Goal: Information Seeking & Learning: Compare options

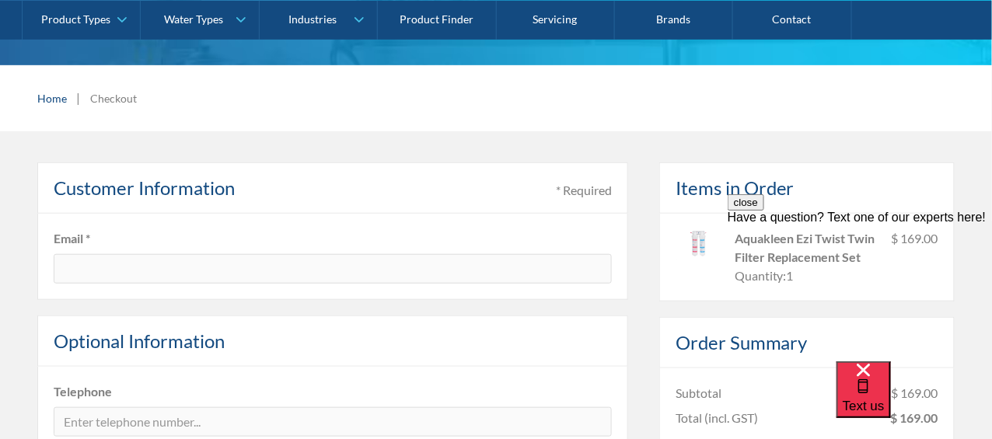
scroll to position [225, 0]
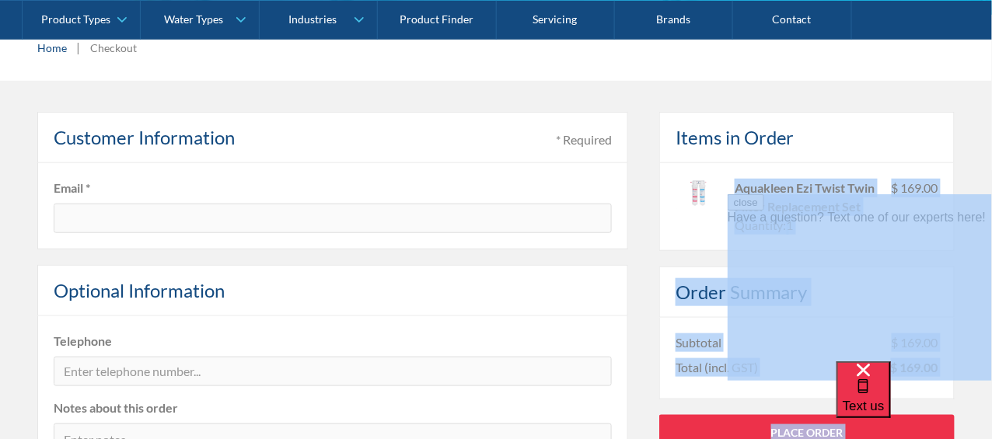
drag, startPoint x: 1462, startPoint y: 378, endPoint x: 852, endPoint y: 204, distance: 634.0
copy div "Aquakleen Ezi Twi"
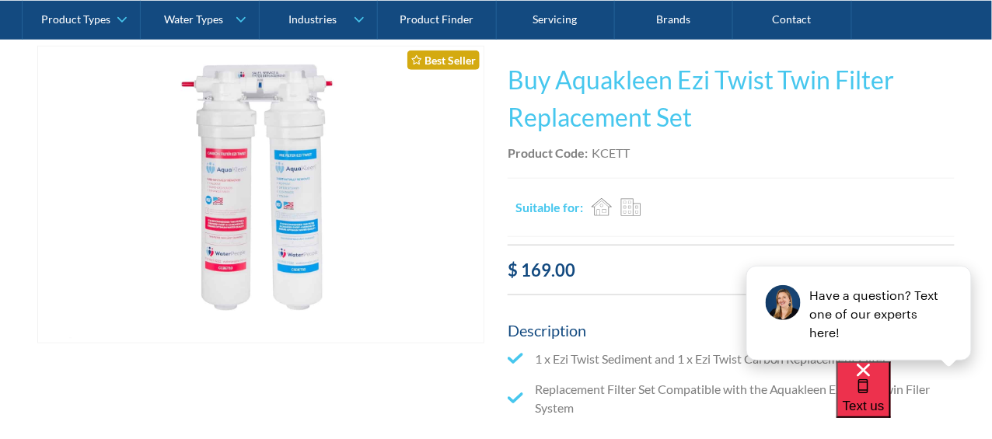
scroll to position [271, 0]
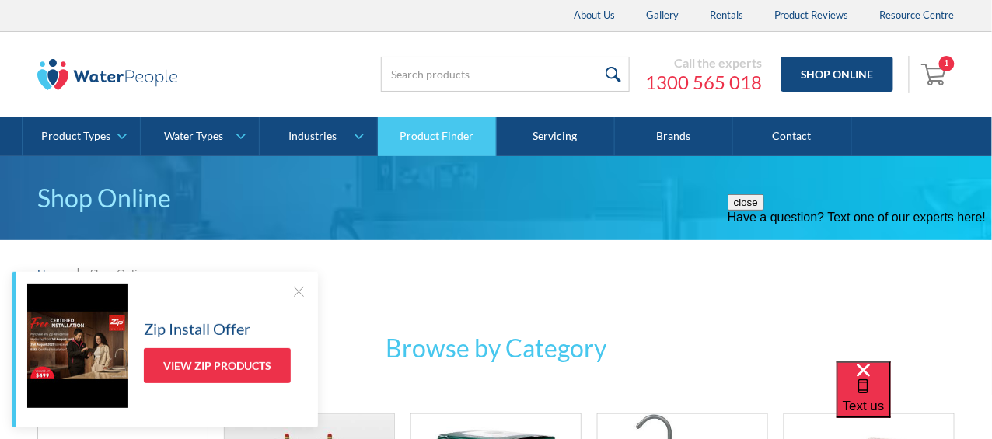
click at [427, 137] on link "Product Finder" at bounding box center [437, 136] width 118 height 39
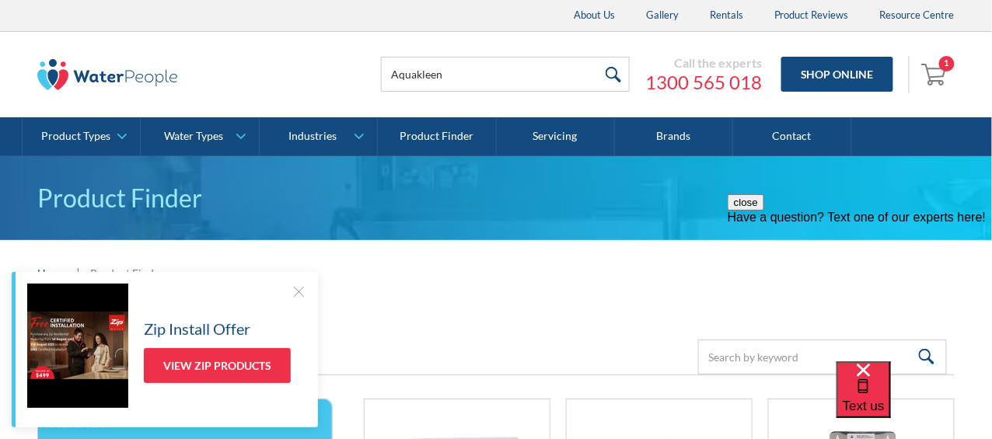
type input "Aquakleen"
click at [596, 57] on input "submit" at bounding box center [612, 74] width 33 height 35
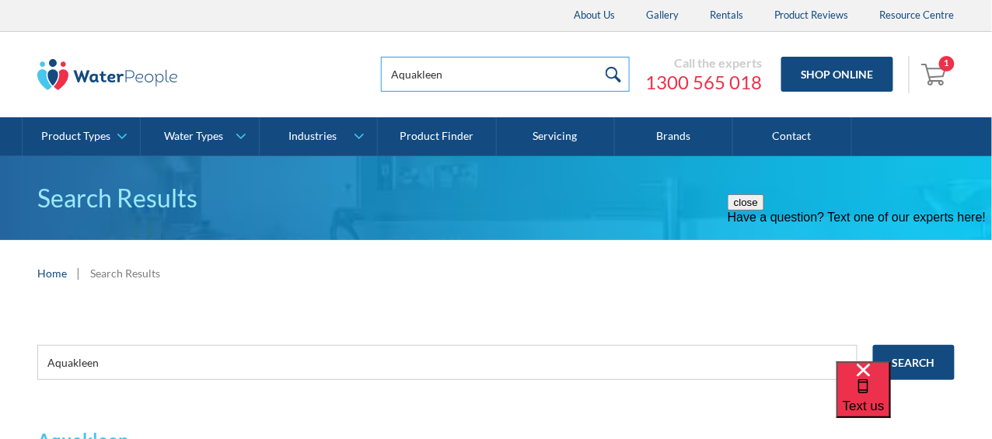
click at [453, 73] on input "Aquakleen" at bounding box center [505, 74] width 249 height 35
type input "Aquakleen under sink"
click at [596, 57] on input "submit" at bounding box center [612, 74] width 33 height 35
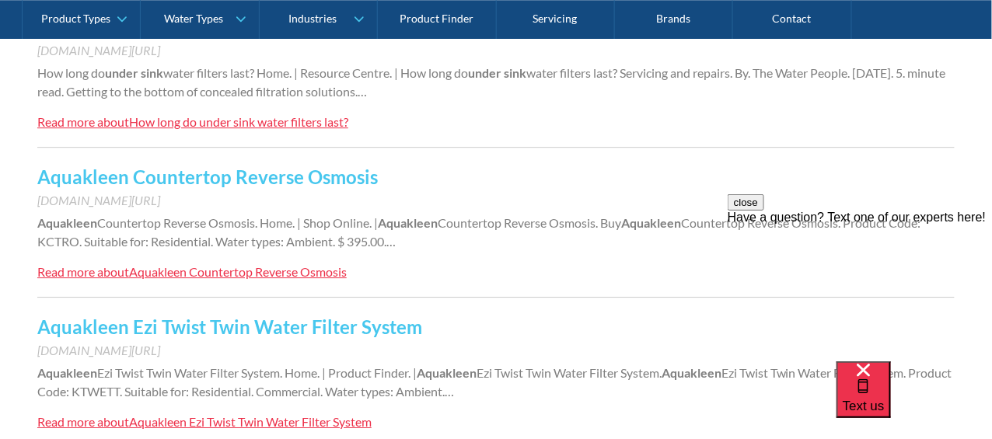
scroll to position [1170, 0]
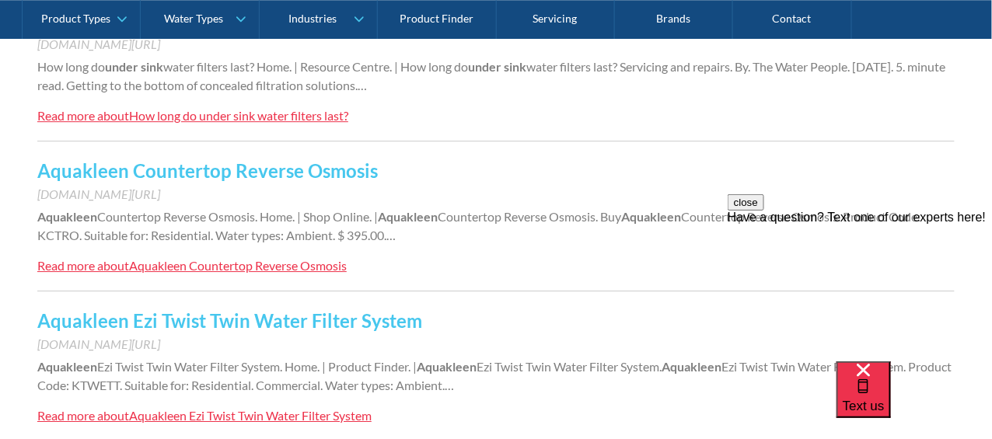
click at [135, 169] on link "Aquakleen Countertop Reverse Osmosis" at bounding box center [207, 170] width 341 height 23
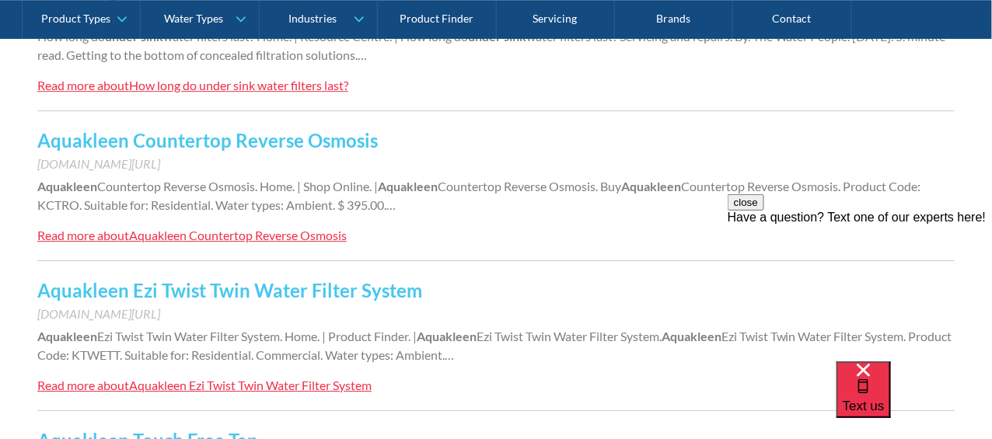
scroll to position [1204, 0]
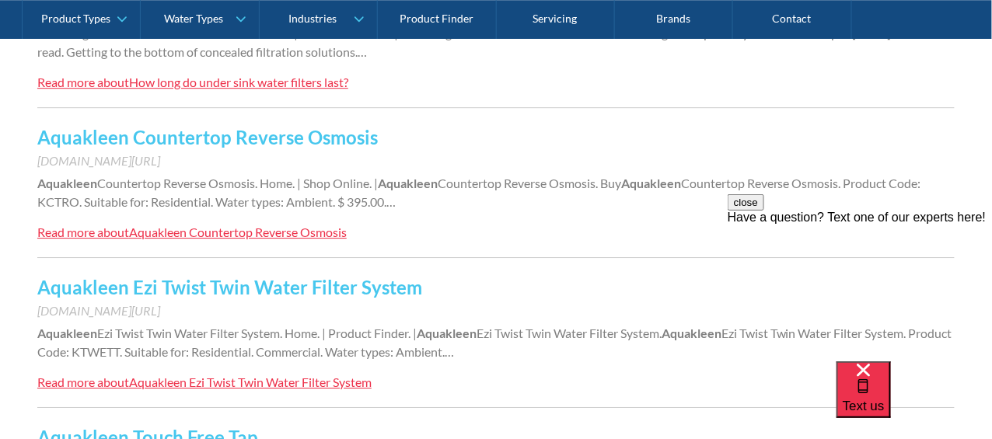
click at [205, 282] on link "Aquakleen Ezi Twist Twin Water Filter System" at bounding box center [229, 287] width 385 height 23
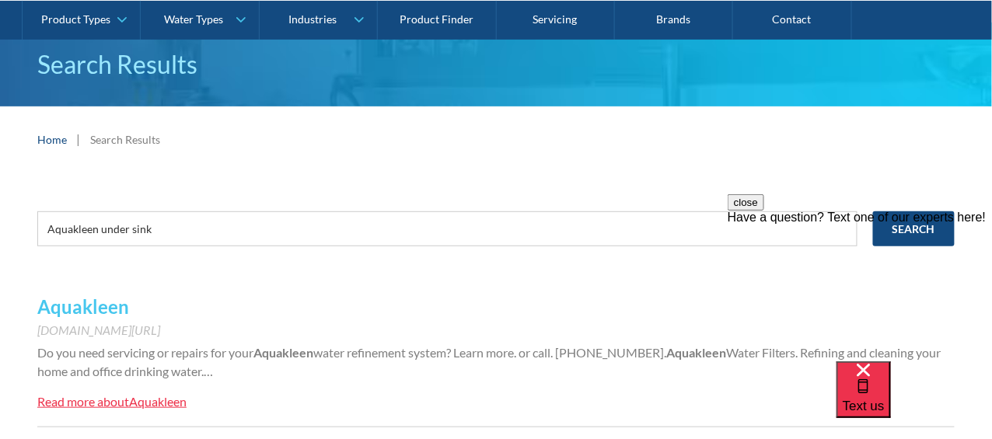
scroll to position [0, 0]
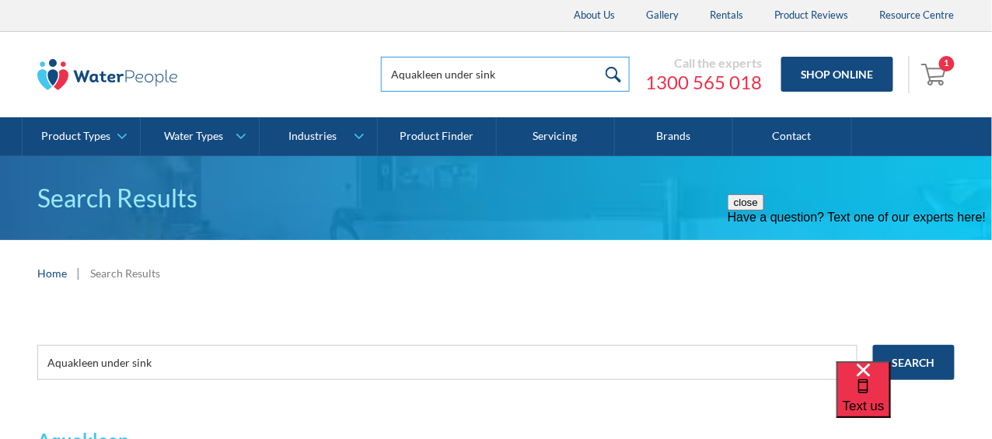
drag, startPoint x: 503, startPoint y: 82, endPoint x: 448, endPoint y: 77, distance: 55.5
click at [448, 77] on input "Aquakleen under sink" at bounding box center [505, 74] width 249 height 35
type input "Aquakleen 5 stage"
click at [596, 57] on input "submit" at bounding box center [612, 74] width 33 height 35
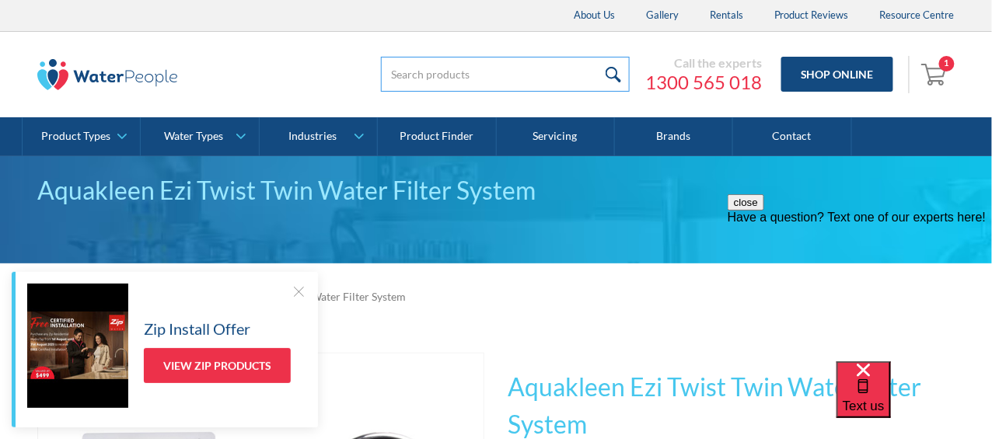
click at [401, 89] on input "search" at bounding box center [505, 74] width 249 height 35
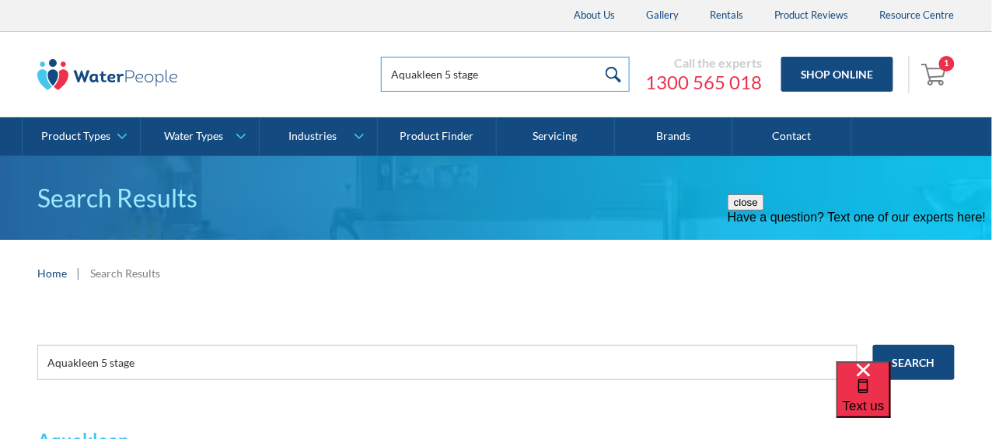
drag, startPoint x: 488, startPoint y: 75, endPoint x: 450, endPoint y: 73, distance: 37.4
click at [450, 73] on input "Aquakleen 5 stage" at bounding box center [505, 74] width 249 height 35
type input "Aquakleen"
click at [596, 57] on input "submit" at bounding box center [612, 74] width 33 height 35
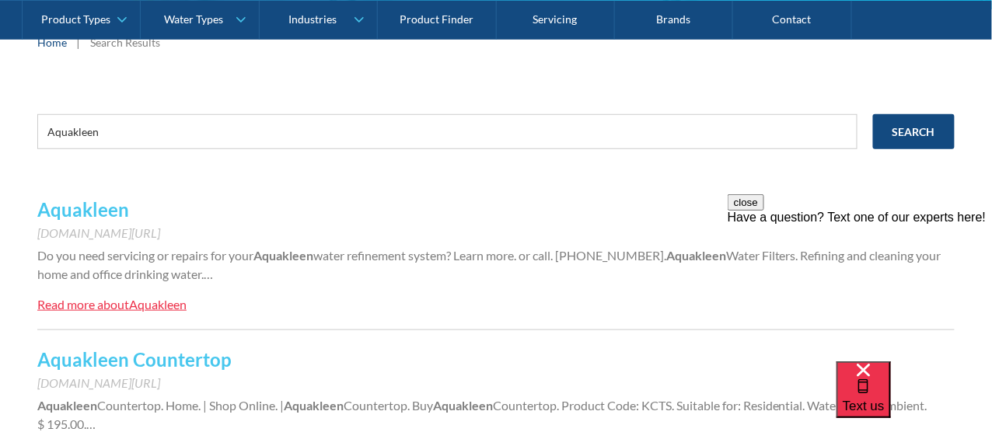
scroll to position [237, 0]
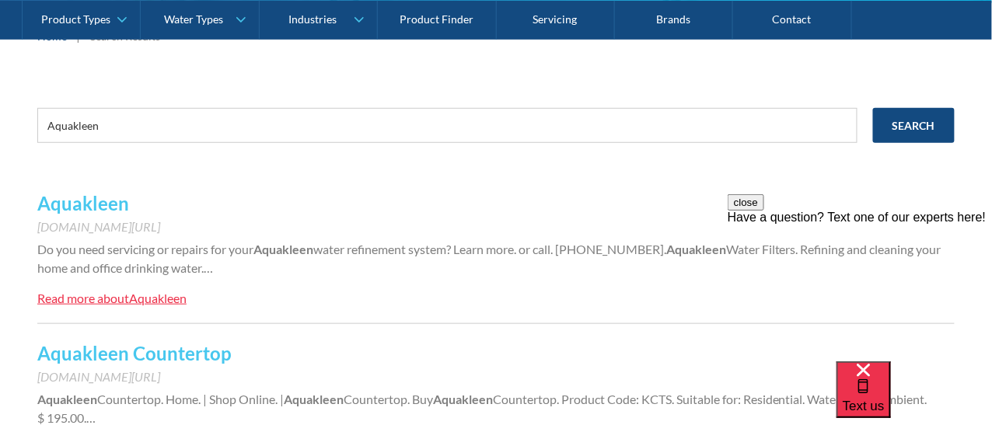
click at [76, 204] on link "Aquakleen" at bounding box center [83, 203] width 92 height 23
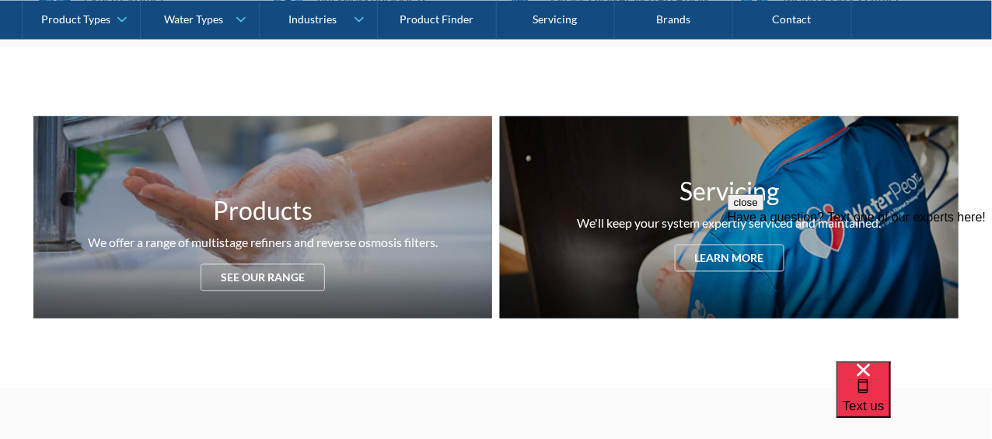
scroll to position [651, 0]
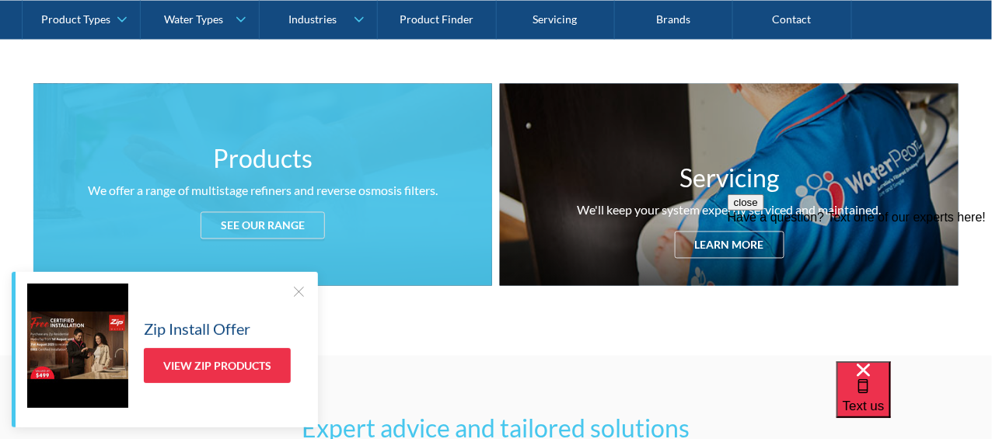
click at [258, 222] on div "See our range" at bounding box center [263, 225] width 124 height 27
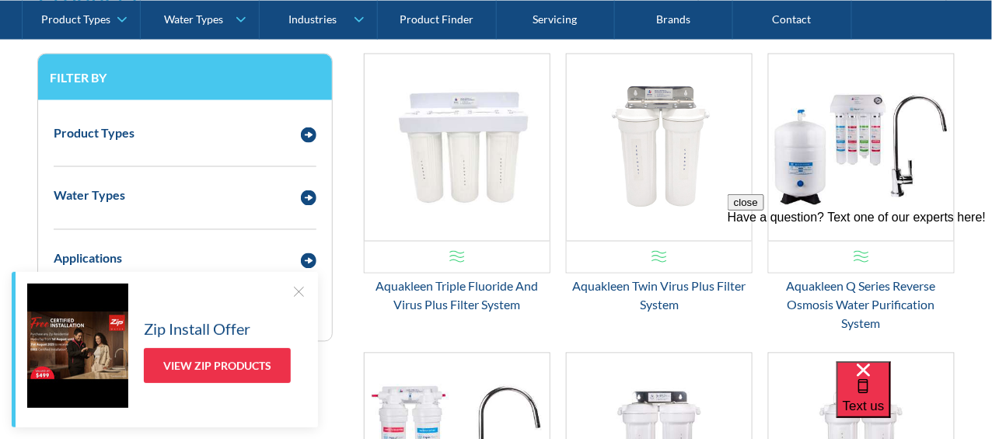
scroll to position [2127, 0]
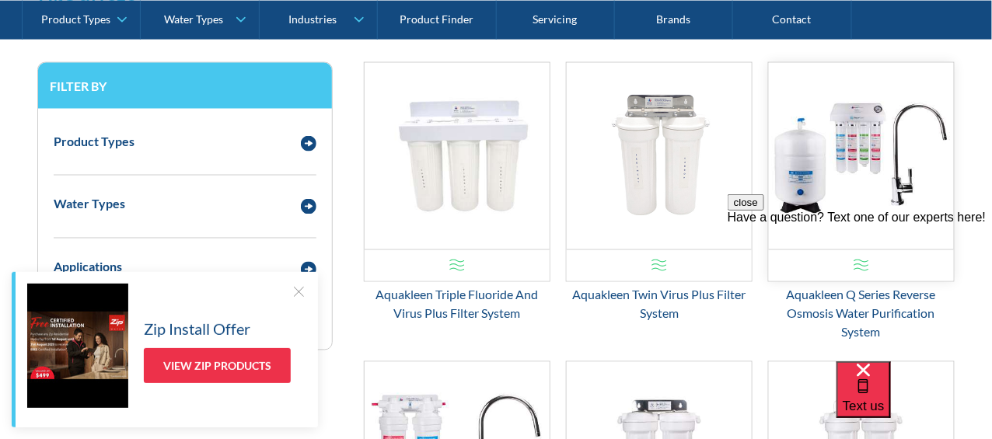
click at [855, 158] on img "Email Form 3" at bounding box center [861, 156] width 185 height 187
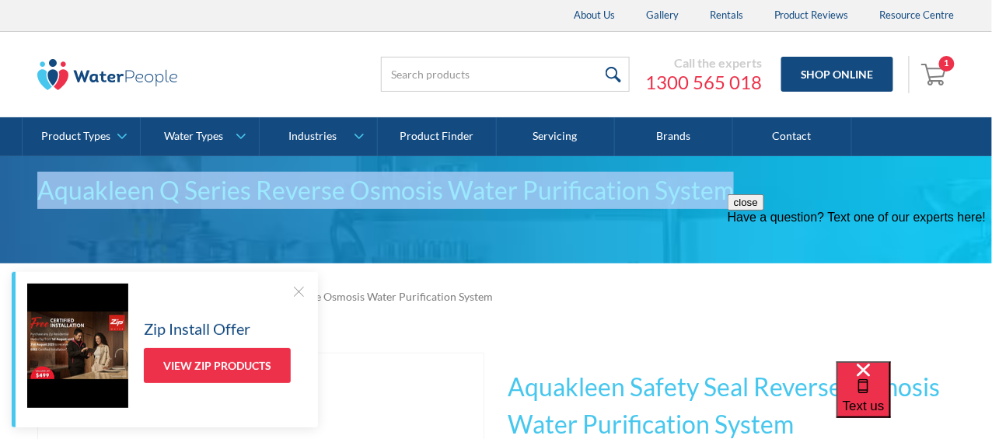
drag, startPoint x: 44, startPoint y: 191, endPoint x: 725, endPoint y: 183, distance: 681.2
click at [725, 183] on div "Aquakleen Q Series Reverse Osmosis Water Purification System" at bounding box center [496, 190] width 918 height 37
copy div "Aquakleen Q Series Reverse Osmosis Water Purification System"
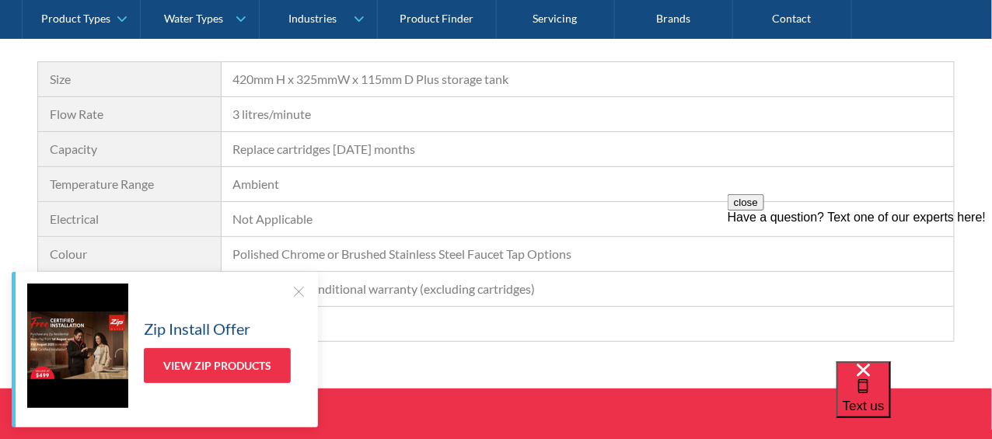
scroll to position [1491, 0]
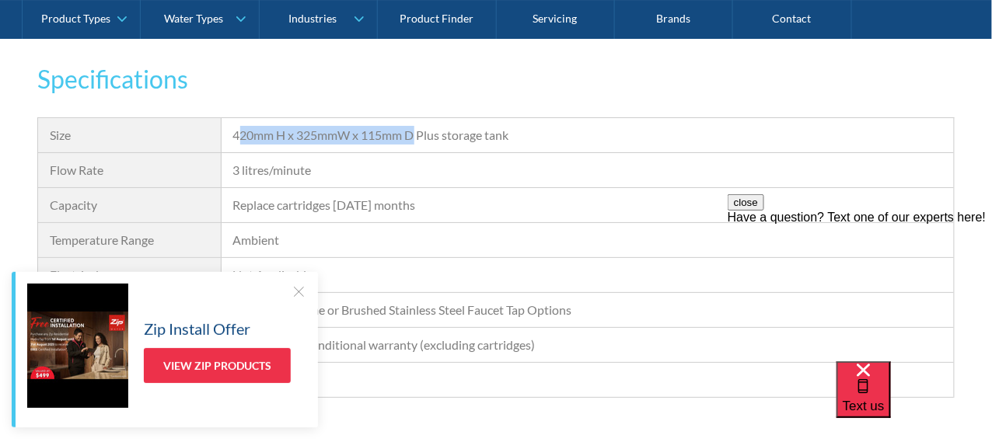
drag, startPoint x: 237, startPoint y: 111, endPoint x: 417, endPoint y: 107, distance: 179.7
click at [417, 126] on div "420mm H x 325mmW x 115mm D Plus storage tank" at bounding box center [587, 135] width 709 height 19
drag, startPoint x: 233, startPoint y: 114, endPoint x: 400, endPoint y: 122, distance: 167.4
click at [400, 126] on div "420mm H x 325mmW x 115mm D Plus storage tank" at bounding box center [587, 135] width 709 height 19
copy div "420mm H x 325mmW x 115mm"
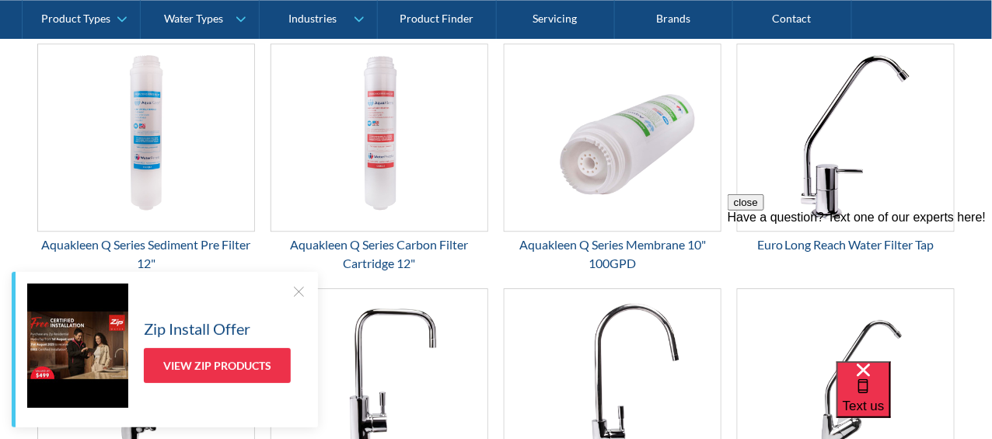
scroll to position [2560, 0]
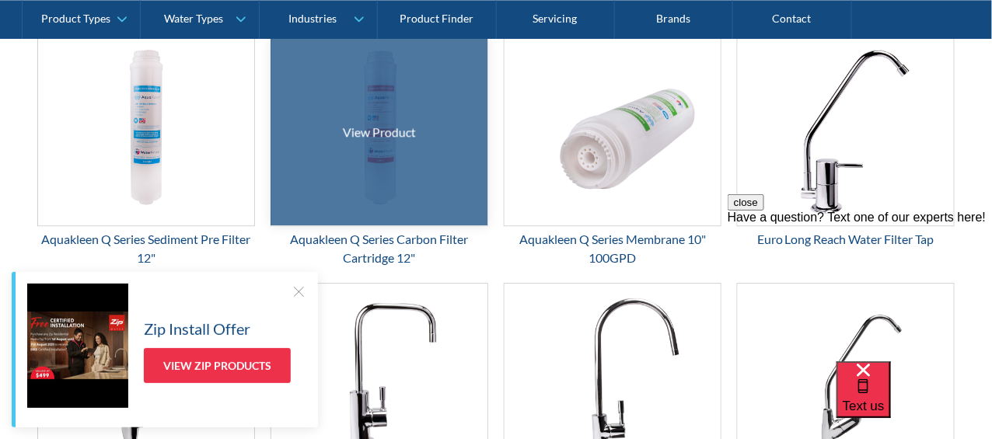
click at [410, 171] on div at bounding box center [380, 132] width 324 height 280
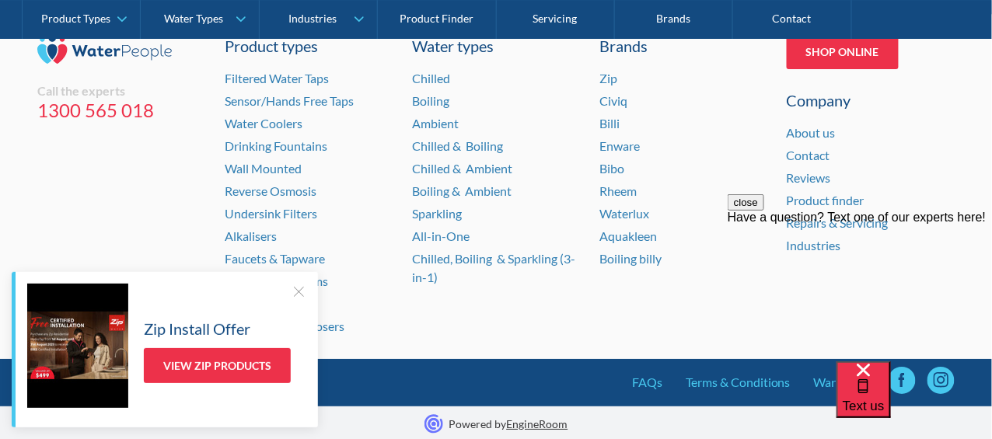
scroll to position [1299, 0]
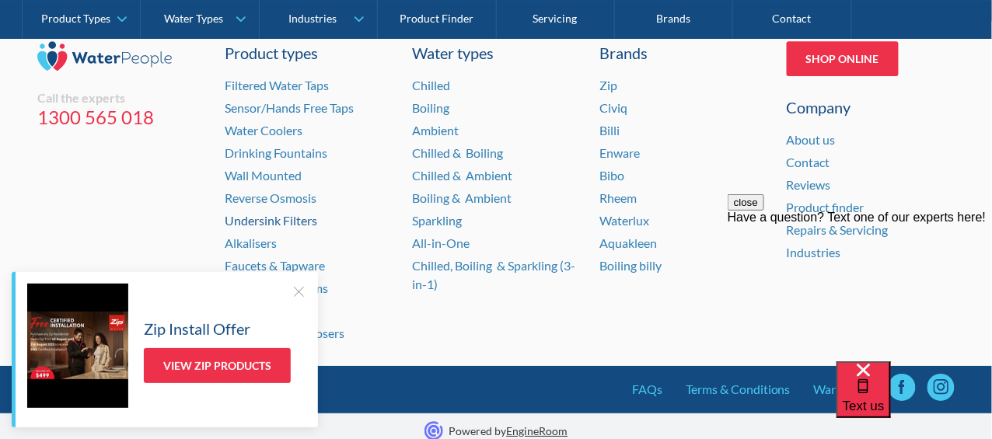
click at [246, 216] on link "Undersink Filters" at bounding box center [271, 220] width 93 height 15
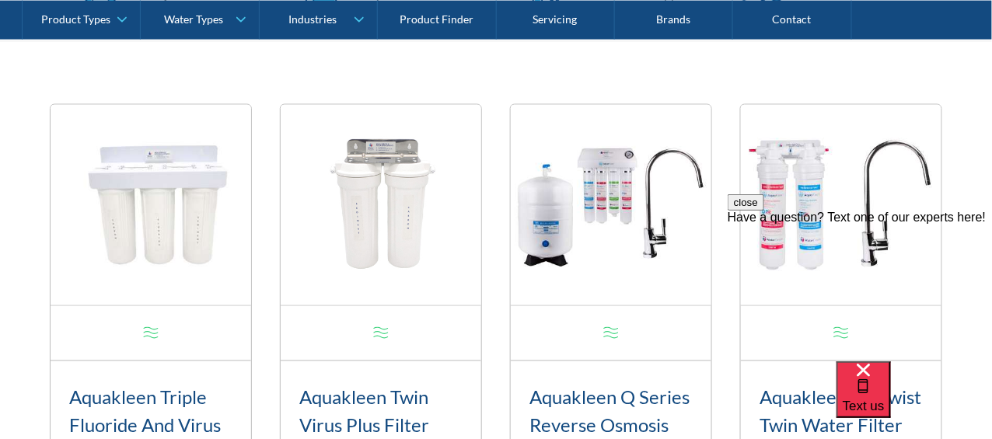
scroll to position [790, 0]
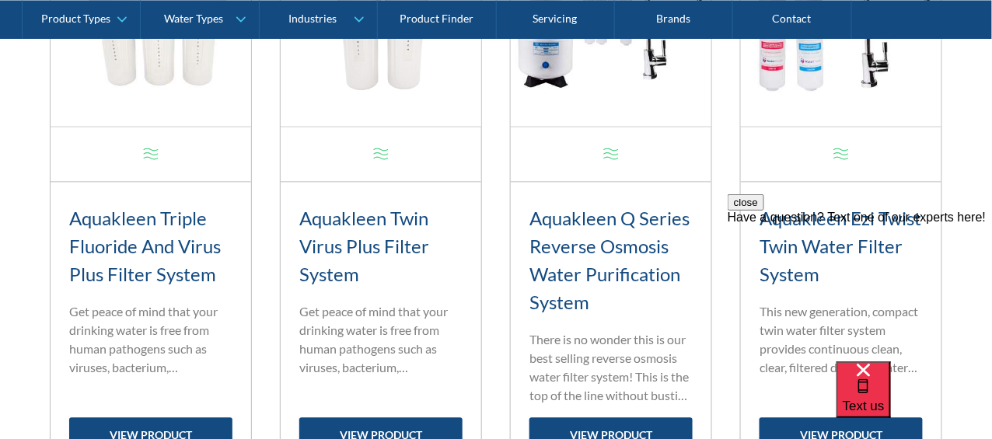
click at [251, 67] on img at bounding box center [151, 25] width 201 height 201
click at [251, 54] on img at bounding box center [151, 25] width 201 height 201
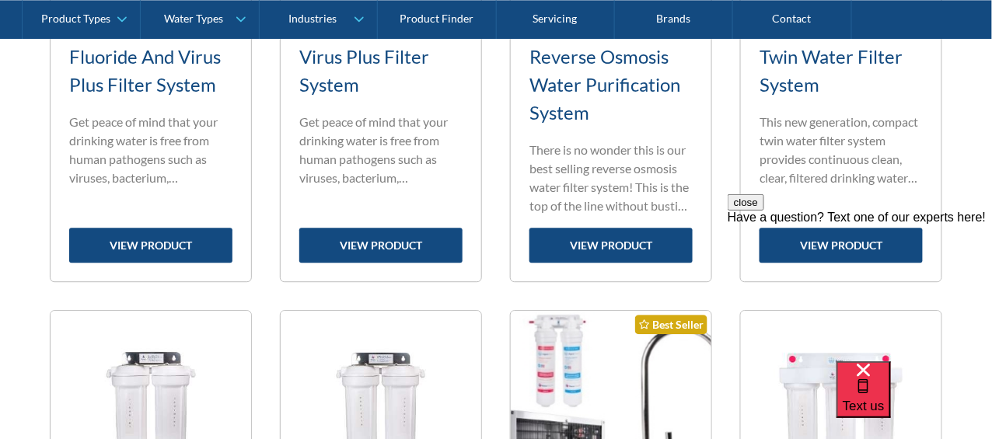
scroll to position [876, 0]
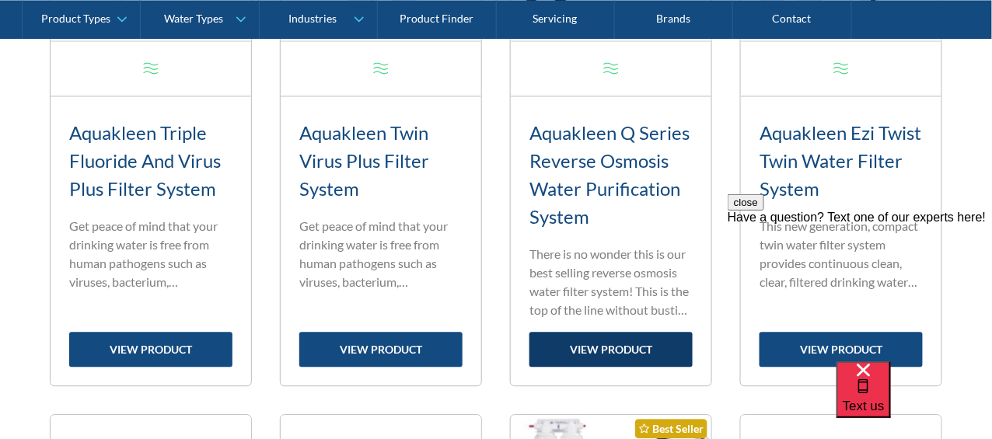
click at [586, 347] on link "view product" at bounding box center [611, 349] width 163 height 35
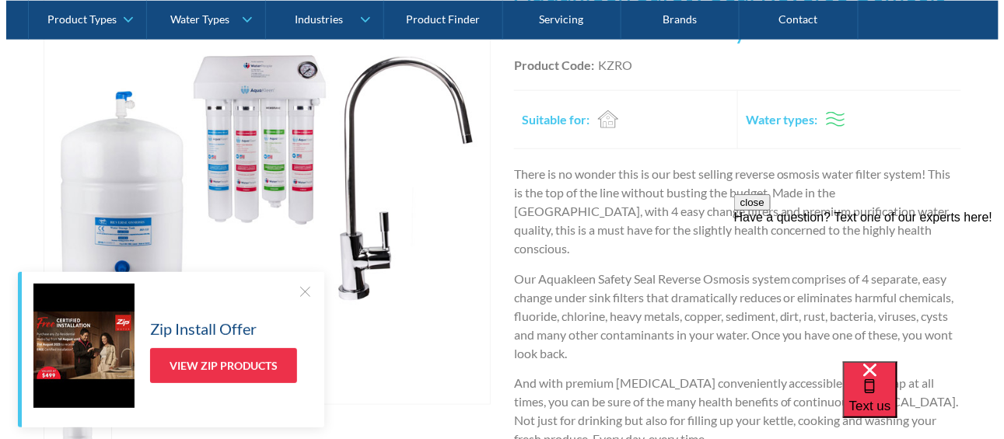
scroll to position [416, 0]
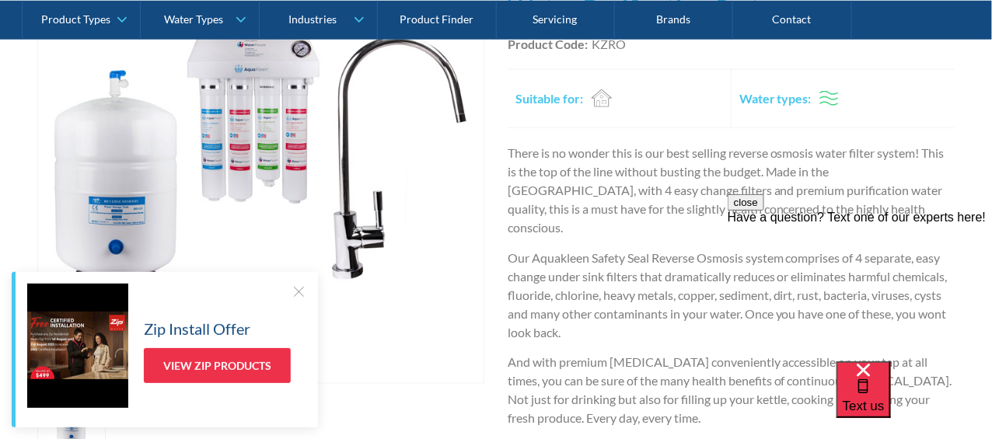
click at [255, 113] on img "open lightbox" at bounding box center [261, 161] width 446 height 446
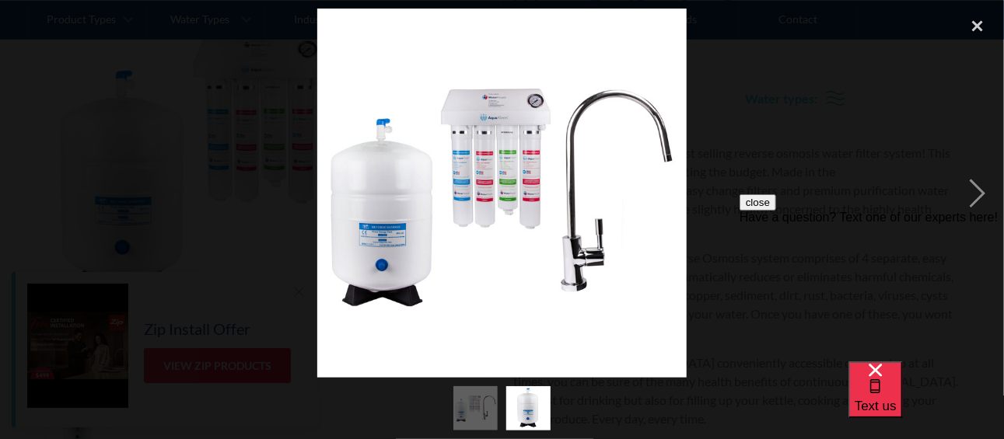
click at [480, 161] on img at bounding box center [501, 193] width 369 height 369
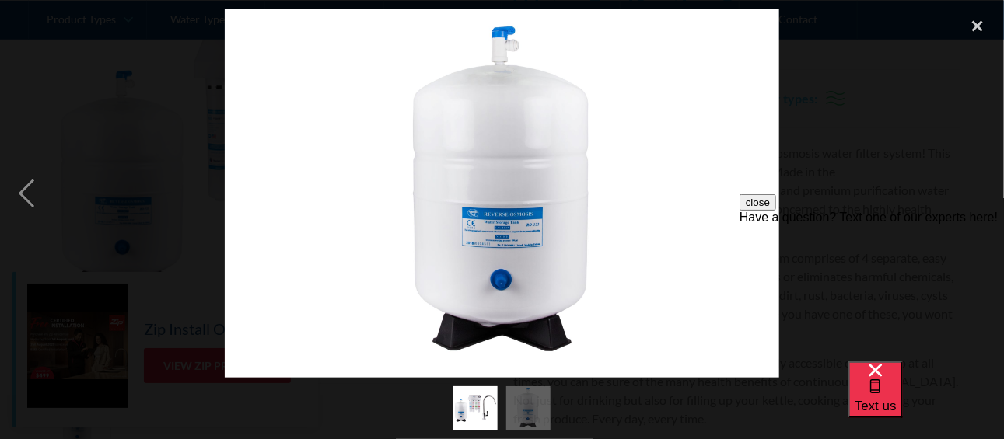
click at [480, 161] on img at bounding box center [501, 193] width 369 height 369
click at [480, 160] on img at bounding box center [502, 193] width 554 height 369
click at [795, 200] on div "close Have a question? Text one of our experts here!" at bounding box center [871, 287] width 264 height 187
click at [23, 188] on div "previous image" at bounding box center [26, 193] width 53 height 369
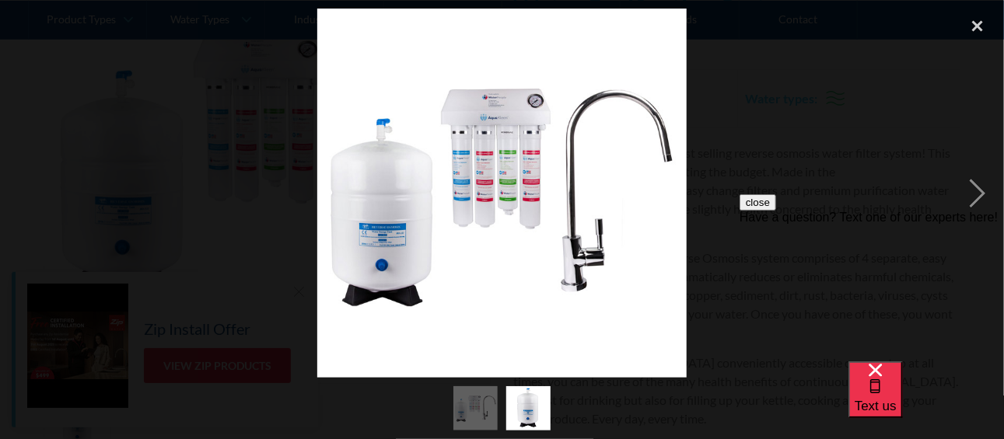
click at [470, 155] on img at bounding box center [501, 193] width 369 height 369
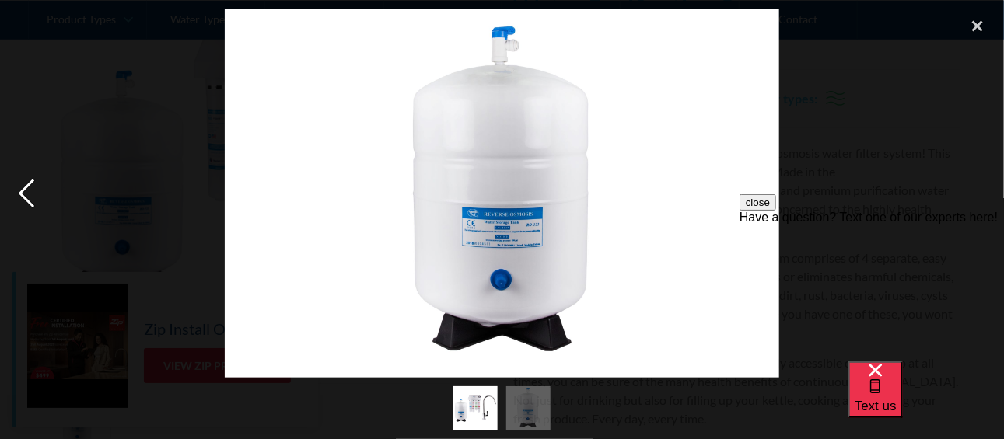
click at [38, 187] on div "previous image" at bounding box center [26, 193] width 53 height 369
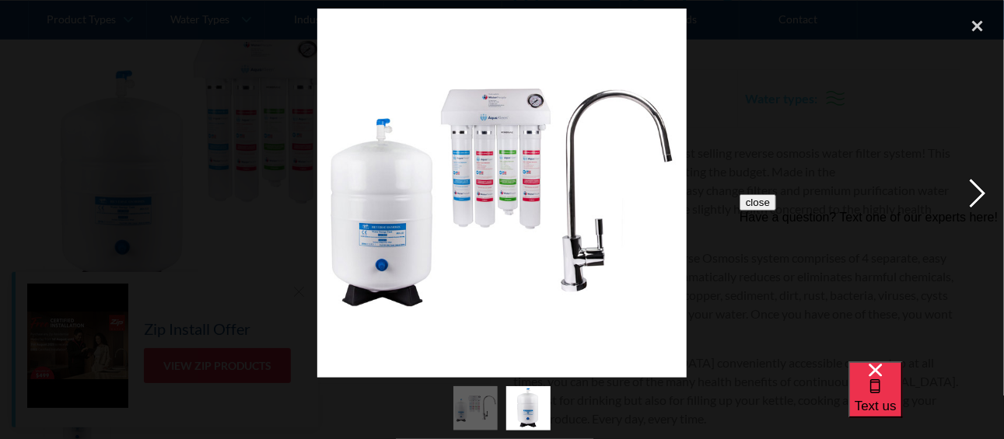
click at [977, 190] on div "next image" at bounding box center [977, 193] width 53 height 369
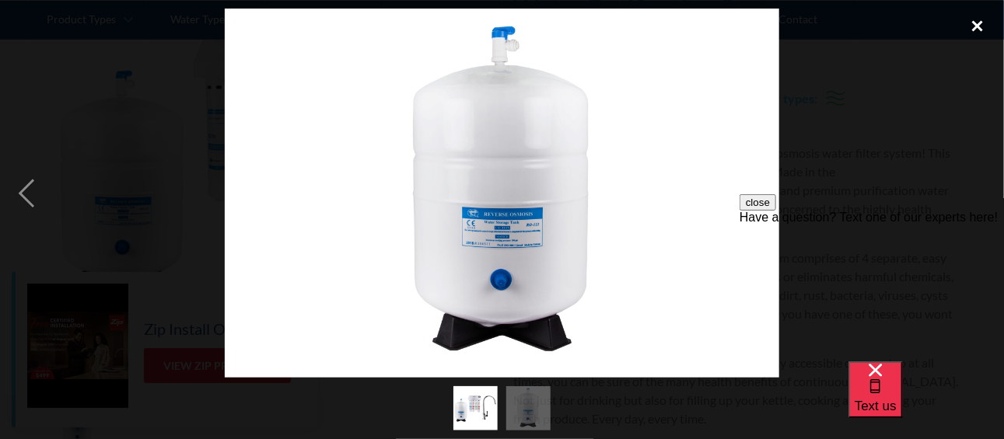
click at [977, 19] on div "close lightbox" at bounding box center [977, 26] width 53 height 34
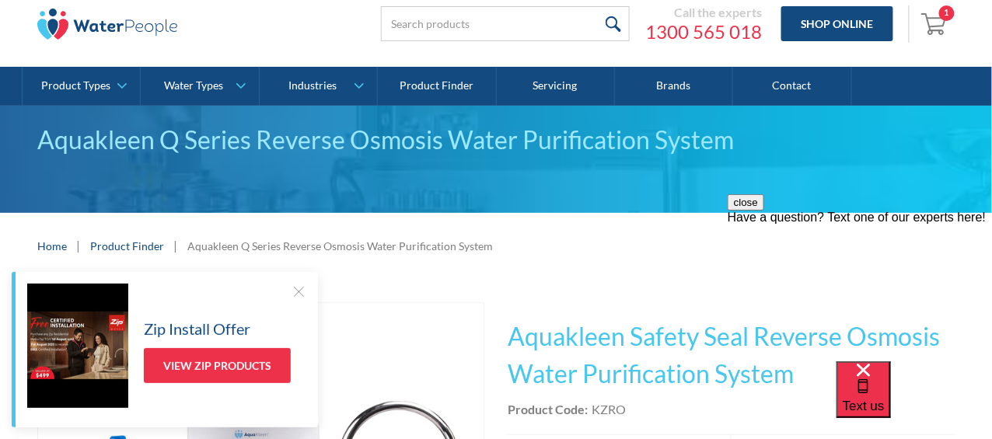
scroll to position [56, 0]
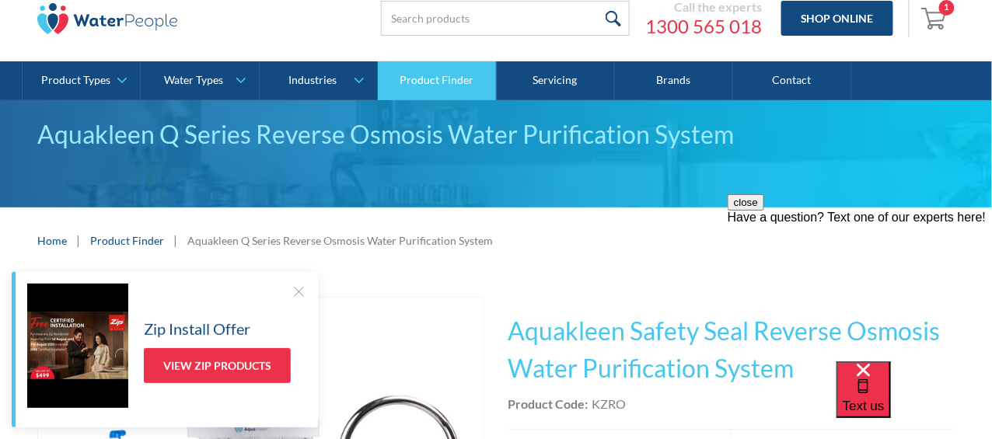
click at [430, 86] on link "Product Finder" at bounding box center [437, 80] width 118 height 39
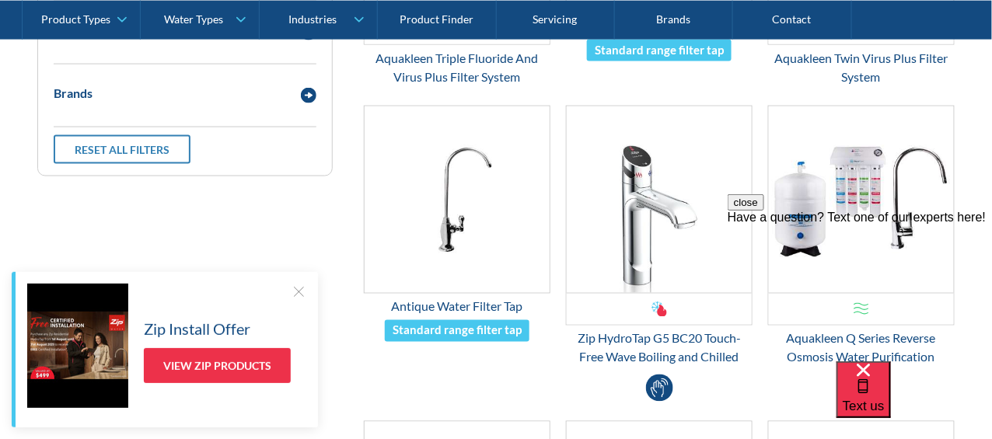
scroll to position [636, 0]
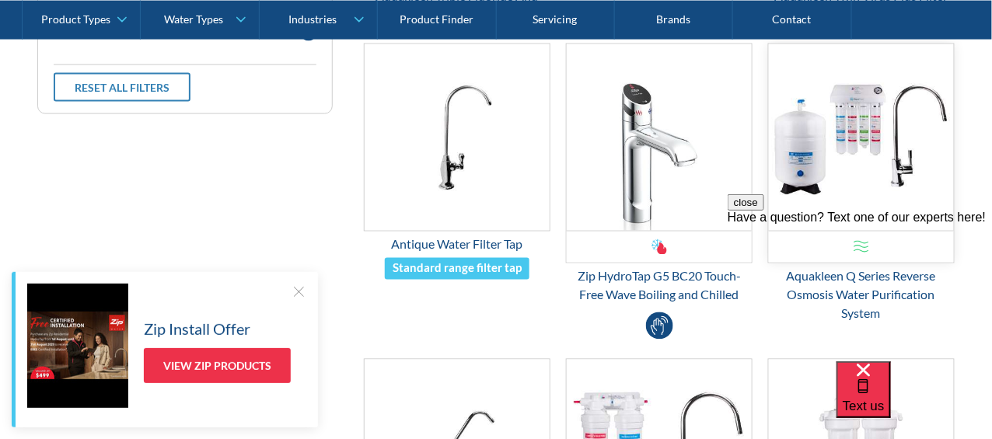
click at [854, 132] on img "Email Form 3" at bounding box center [861, 137] width 185 height 187
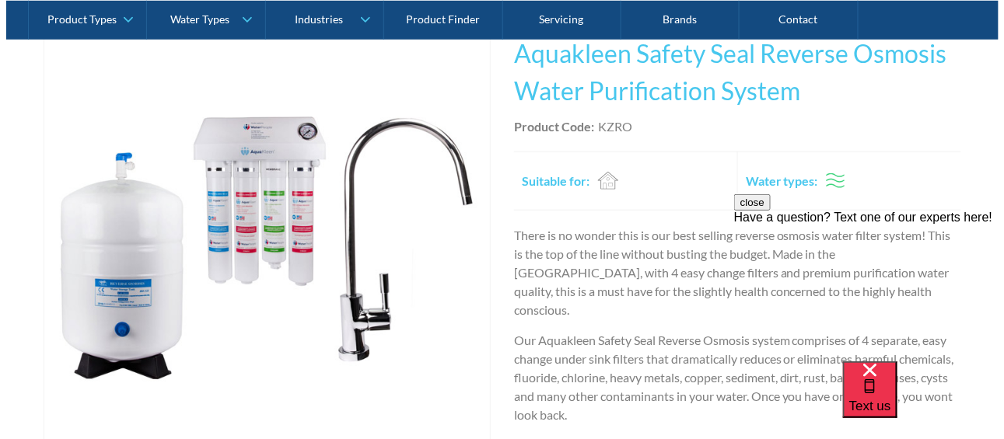
scroll to position [344, 0]
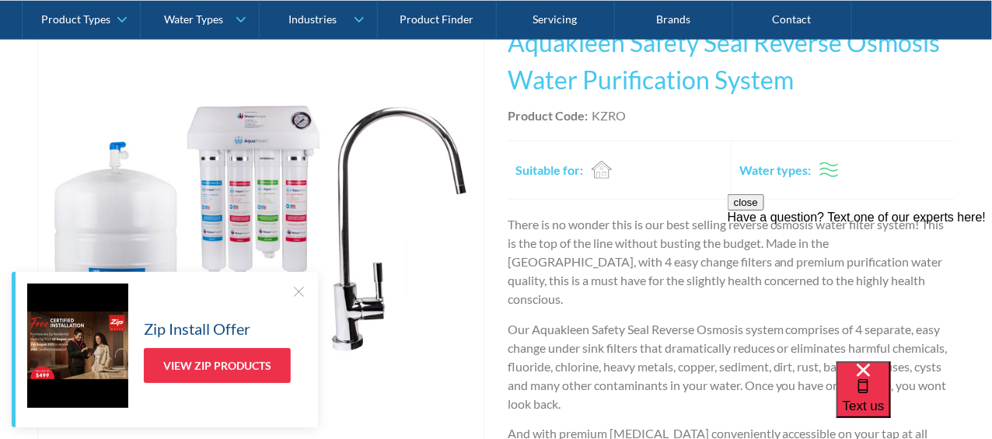
click at [257, 201] on img "open lightbox" at bounding box center [261, 232] width 446 height 446
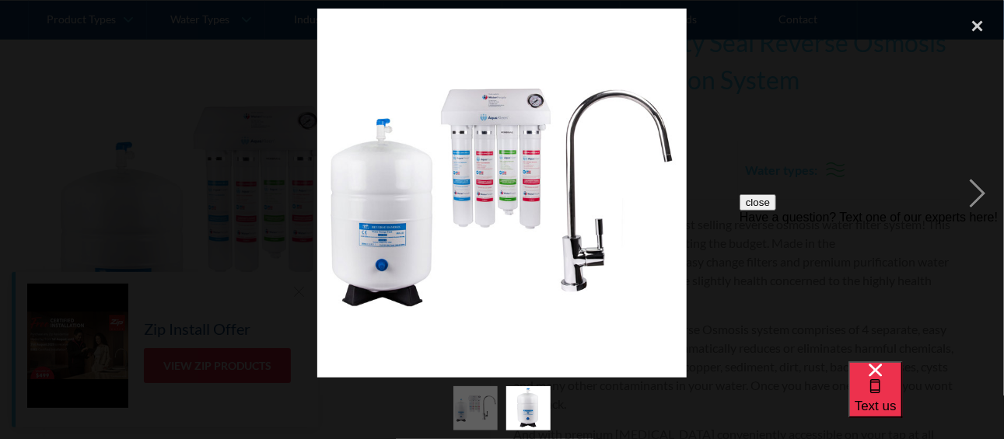
drag, startPoint x: 984, startPoint y: 194, endPoint x: 1722, endPoint y: 386, distance: 763.3
click at [984, 194] on div "close Have a question? Text one of our experts here!" at bounding box center [871, 287] width 264 height 187
click at [979, 193] on div "next image" at bounding box center [977, 193] width 53 height 369
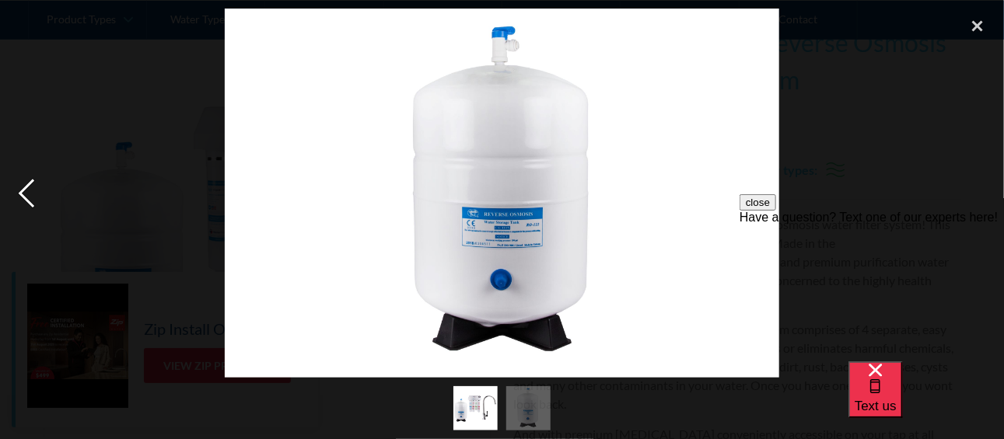
click at [27, 191] on div "previous image" at bounding box center [26, 193] width 53 height 369
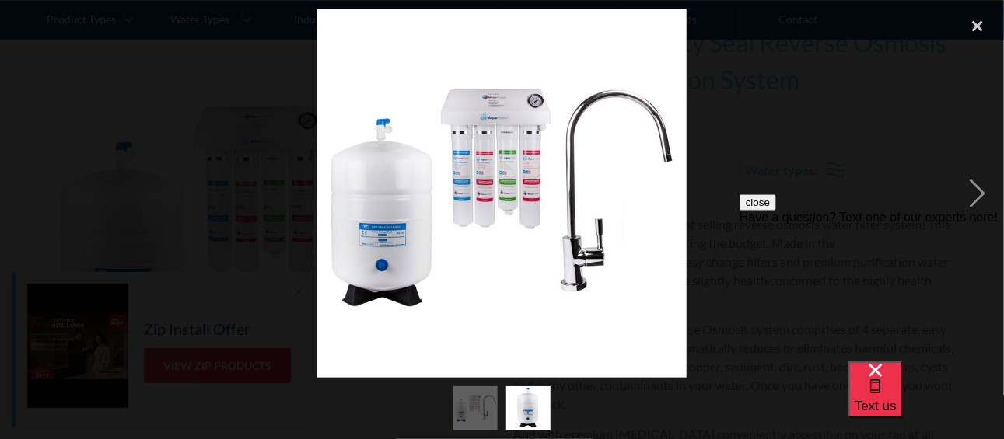
click at [509, 159] on img at bounding box center [501, 193] width 369 height 369
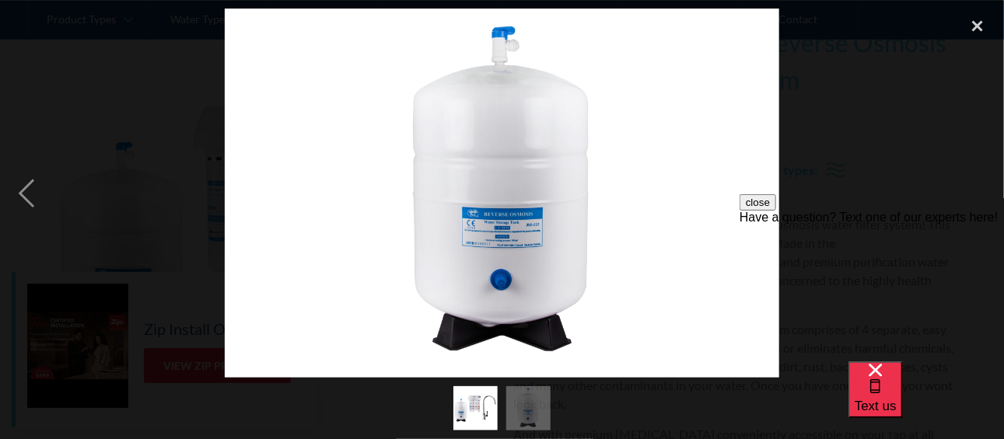
click at [509, 159] on img at bounding box center [502, 193] width 554 height 369
click at [976, 25] on div "close lightbox" at bounding box center [977, 26] width 53 height 34
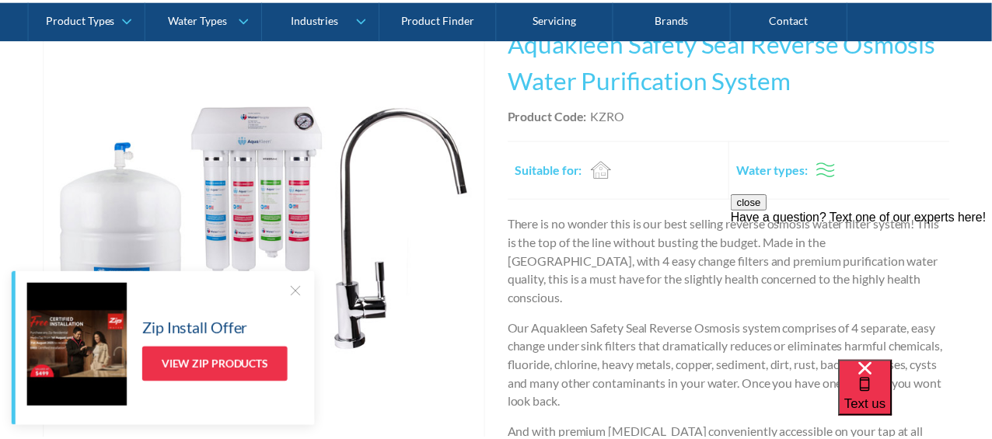
scroll to position [352, 0]
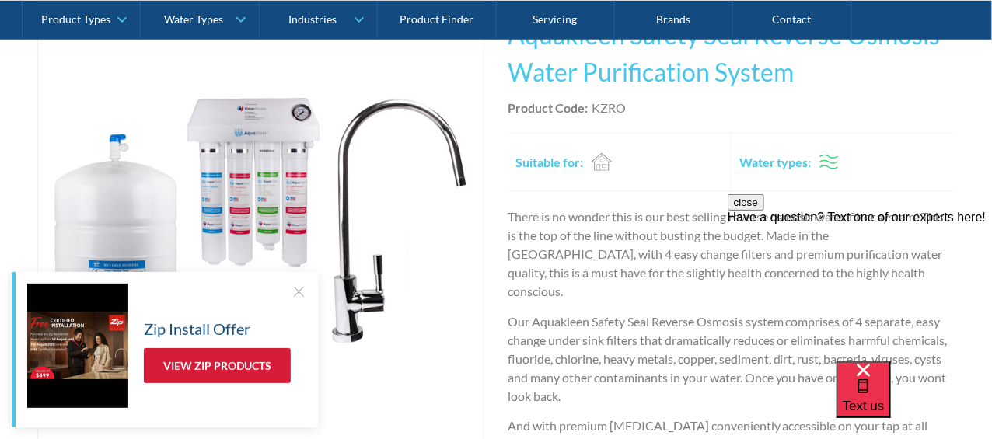
click at [195, 359] on link "View Zip Products" at bounding box center [217, 365] width 147 height 35
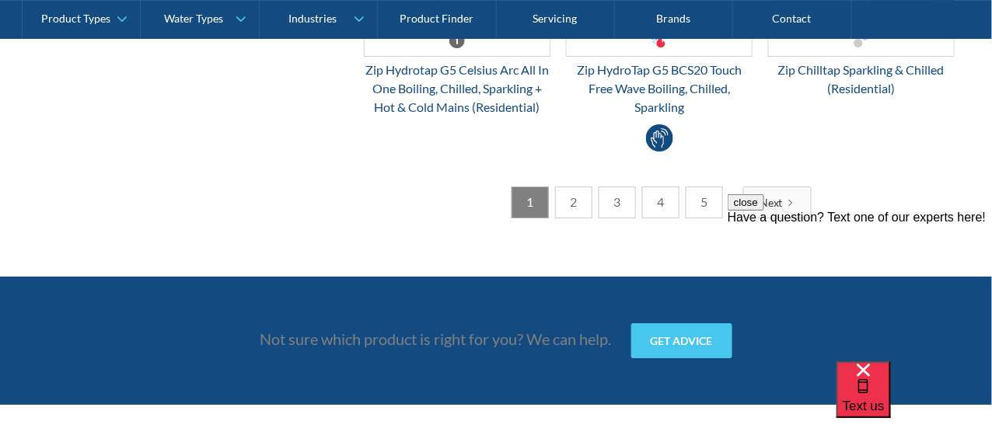
scroll to position [4505, 0]
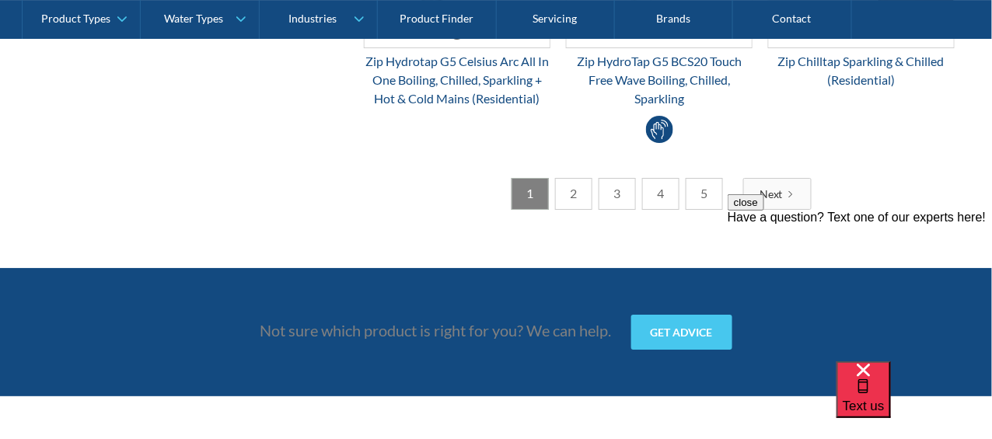
click at [768, 186] on div "Next" at bounding box center [771, 194] width 23 height 16
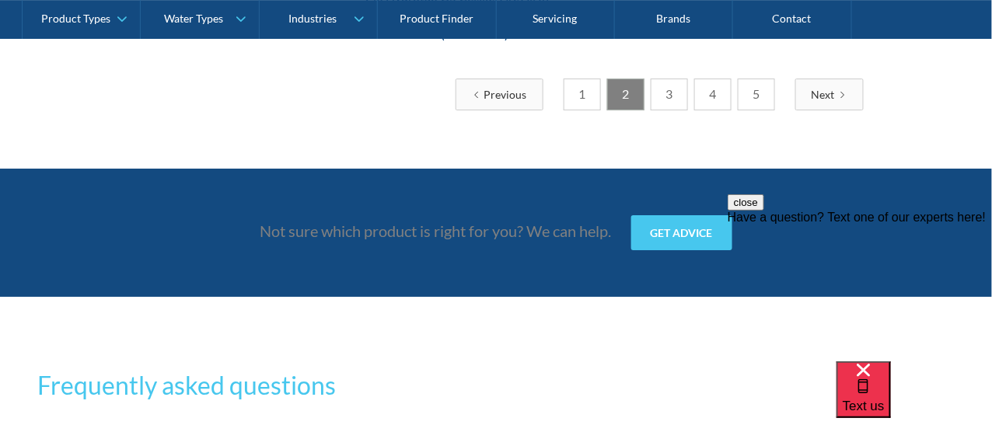
scroll to position [4388, 0]
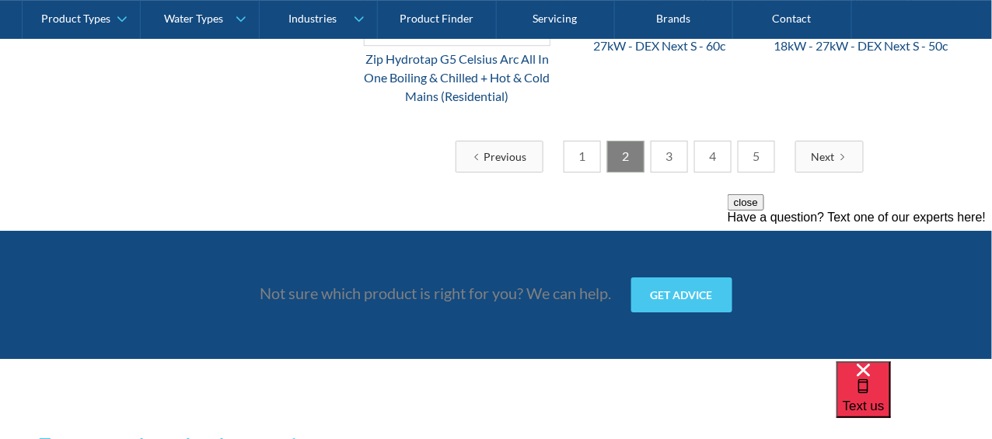
click at [824, 165] on div "Next" at bounding box center [823, 157] width 23 height 16
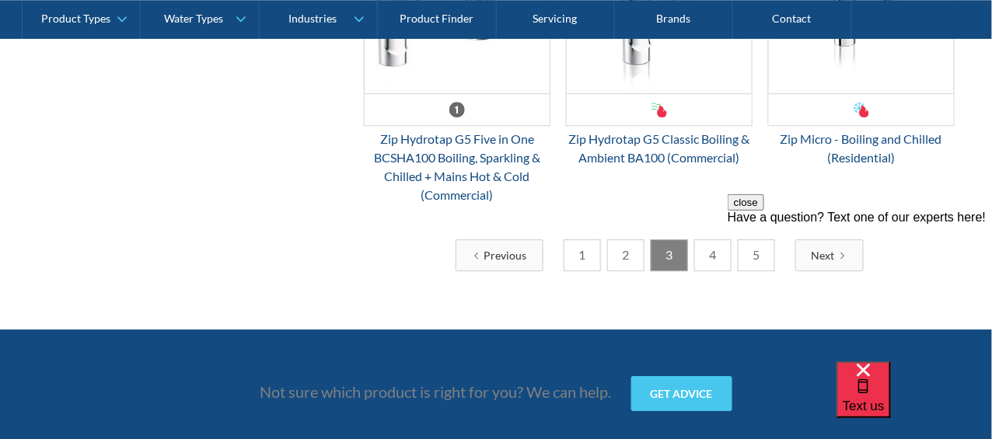
scroll to position [4200, 0]
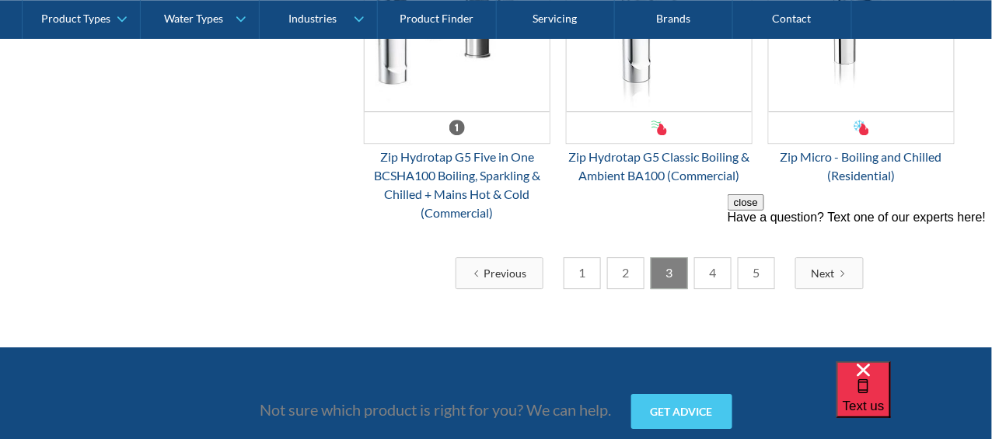
click at [714, 281] on link "4" at bounding box center [712, 273] width 37 height 32
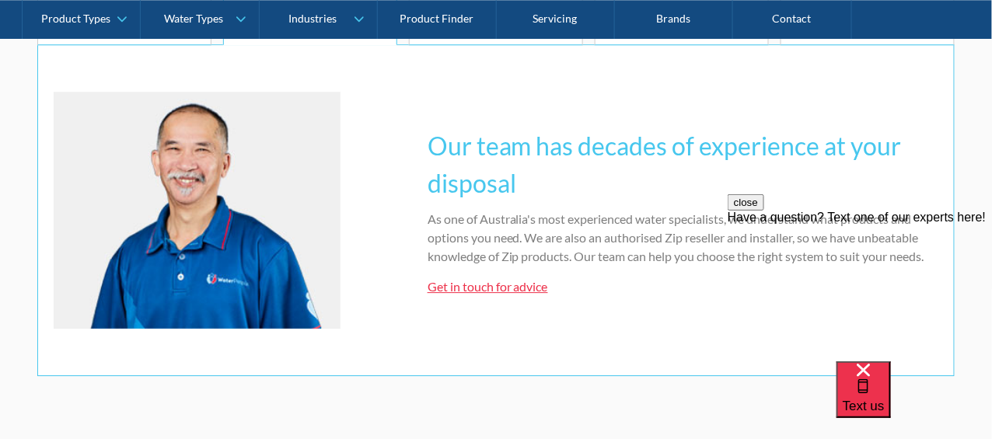
scroll to position [950, 0]
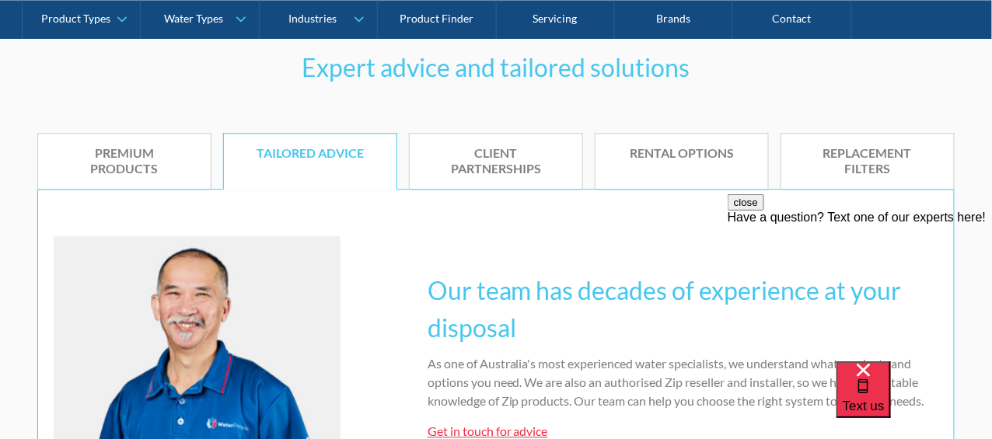
click at [872, 156] on div "Replacement filters" at bounding box center [868, 161] width 126 height 33
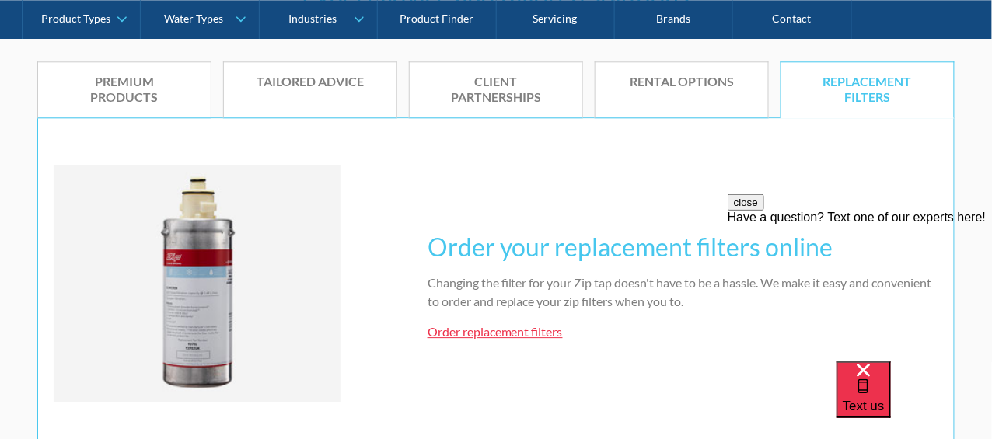
scroll to position [1113, 0]
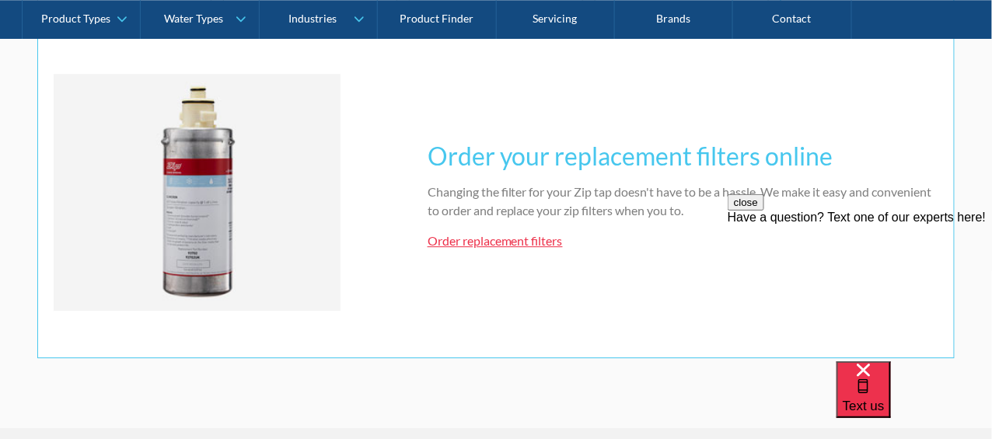
click at [471, 241] on link "Order replacement filters" at bounding box center [495, 240] width 135 height 15
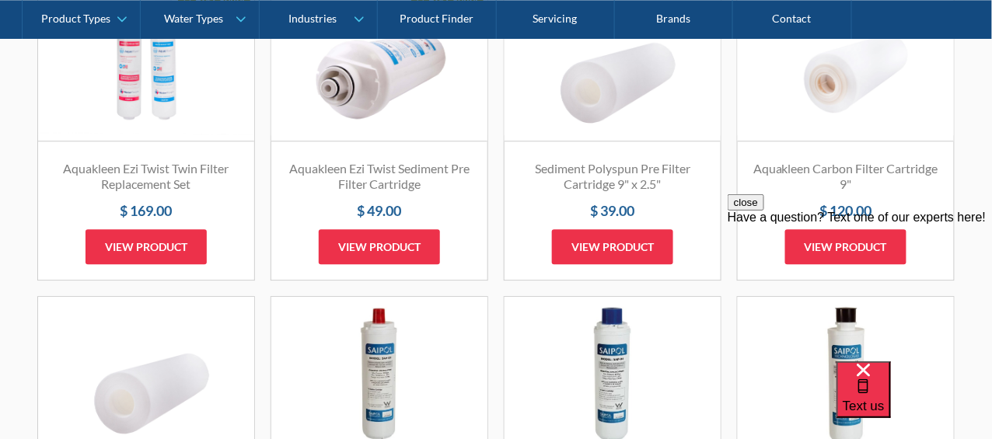
scroll to position [981, 0]
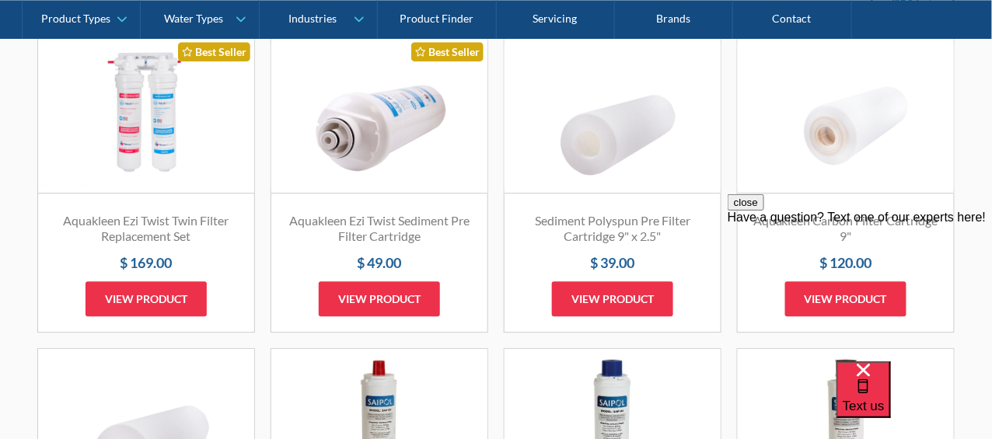
click at [145, 146] on link "Fits Most Brands Best Seller" at bounding box center [146, 116] width 216 height 156
